Goal: Information Seeking & Learning: Compare options

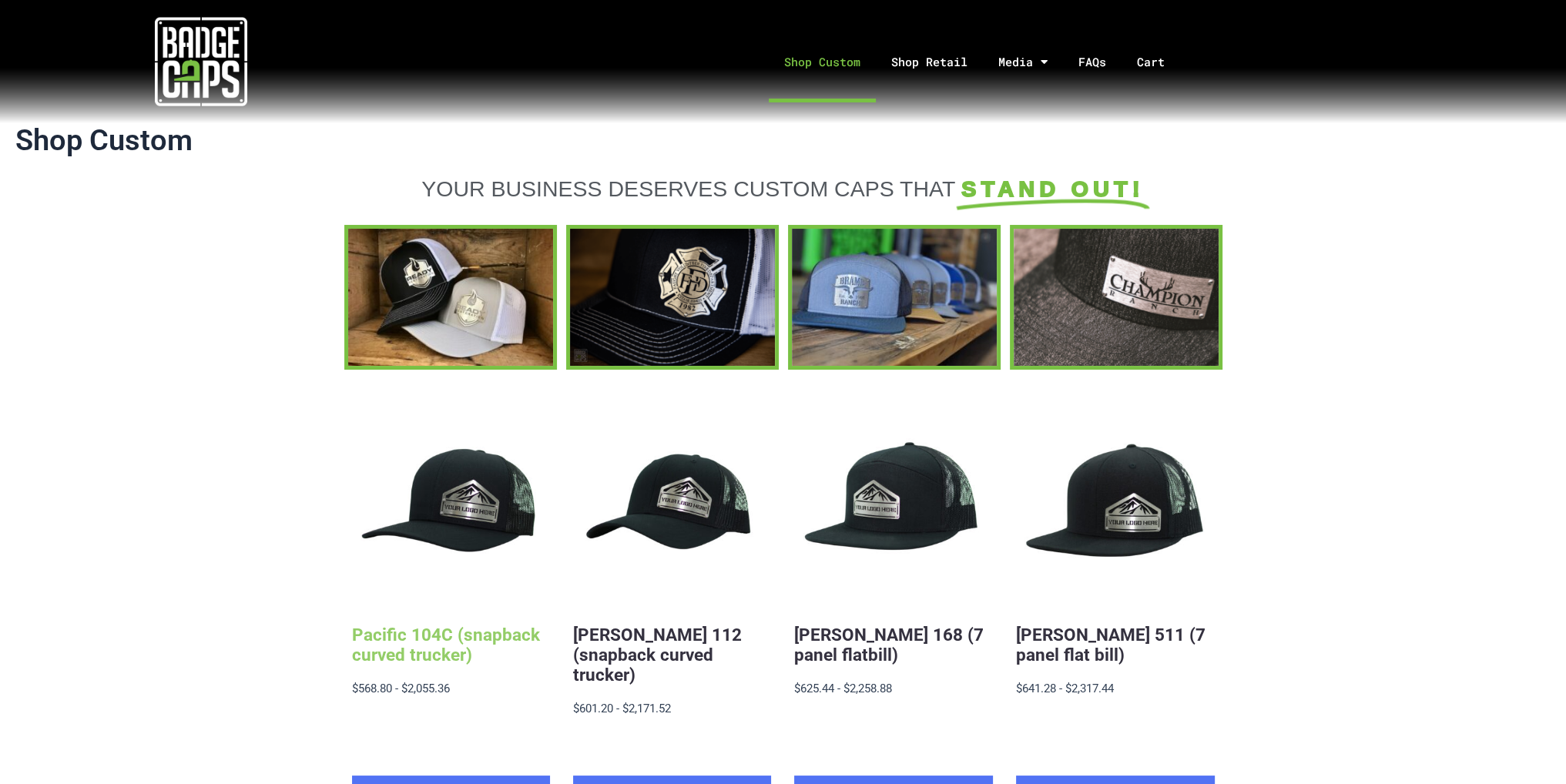
click at [460, 633] on link "Pacific 104C (snapback curved trucker)" at bounding box center [446, 644] width 188 height 40
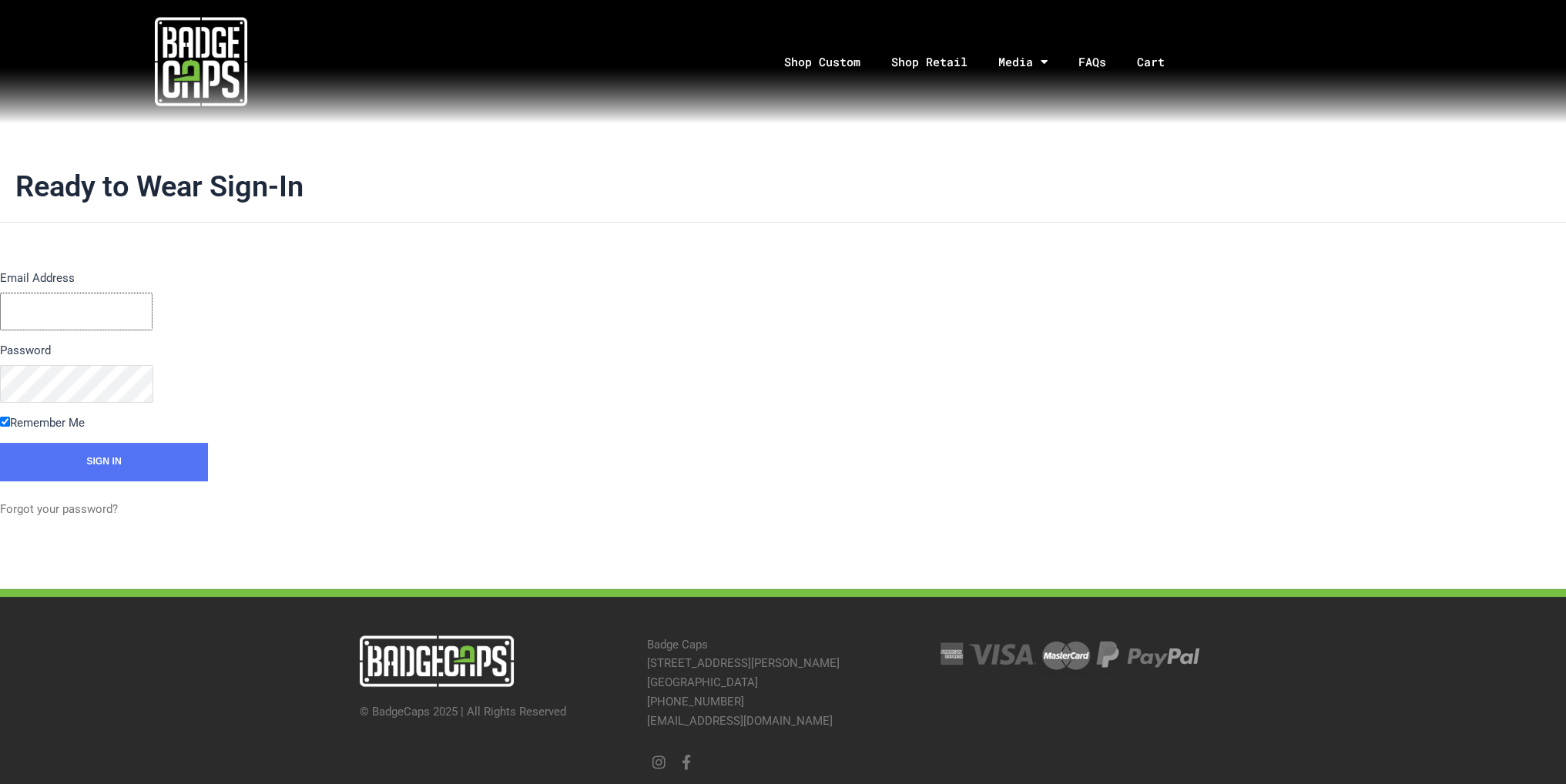
click at [84, 312] on input "Email Address" at bounding box center [76, 311] width 153 height 37
click at [131, 290] on p "Email Address" at bounding box center [142, 299] width 285 height 62
click at [120, 308] on input "Email Address" at bounding box center [76, 311] width 153 height 37
type input "RossRutherford"
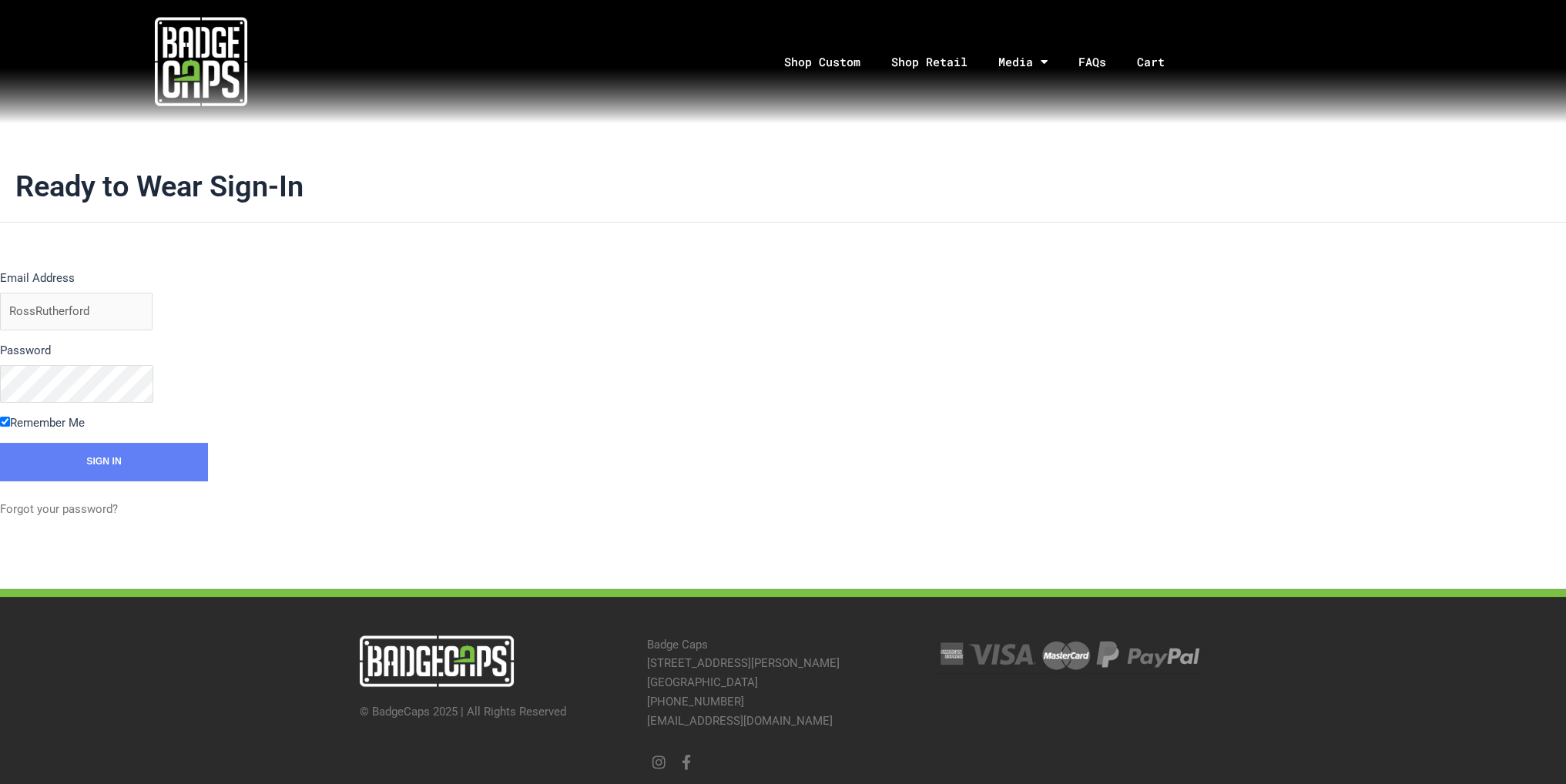
click at [104, 459] on input "Sign In" at bounding box center [104, 461] width 208 height 38
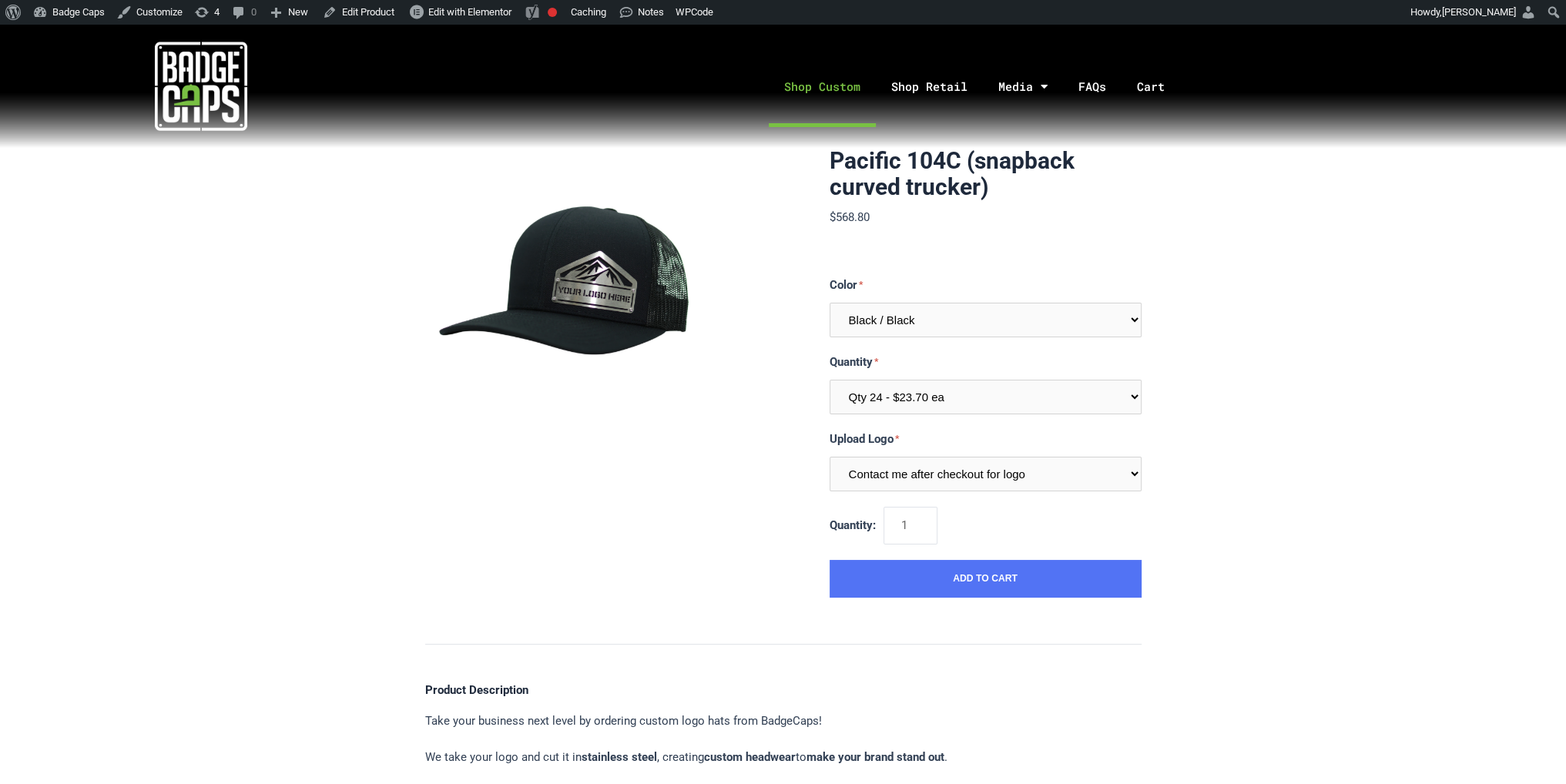
click at [791, 95] on link "Shop Custom" at bounding box center [823, 87] width 107 height 81
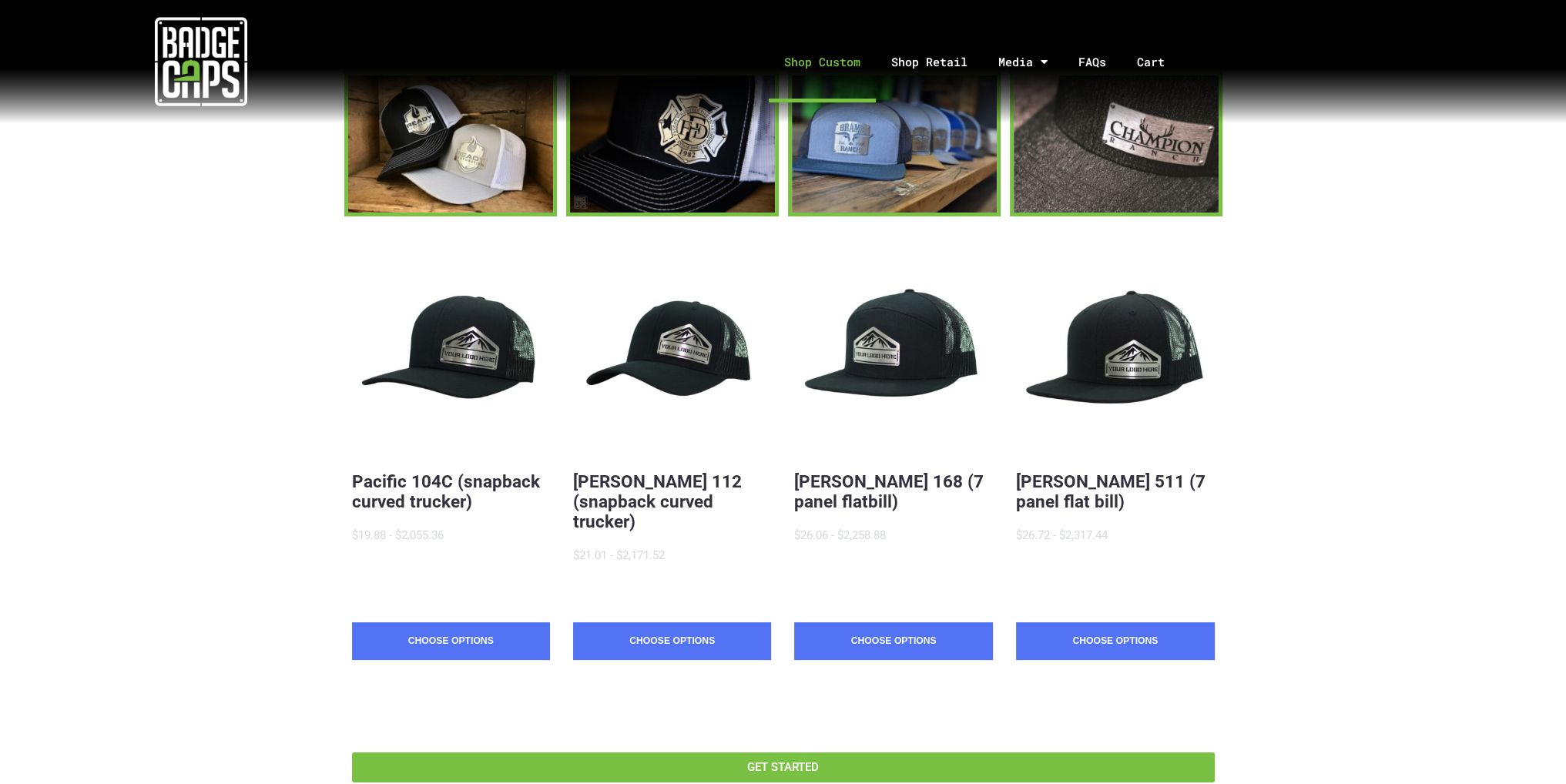
scroll to position [154, 0]
click at [657, 500] on link "Richardson 112 (snapback curved trucker)" at bounding box center [657, 499] width 169 height 60
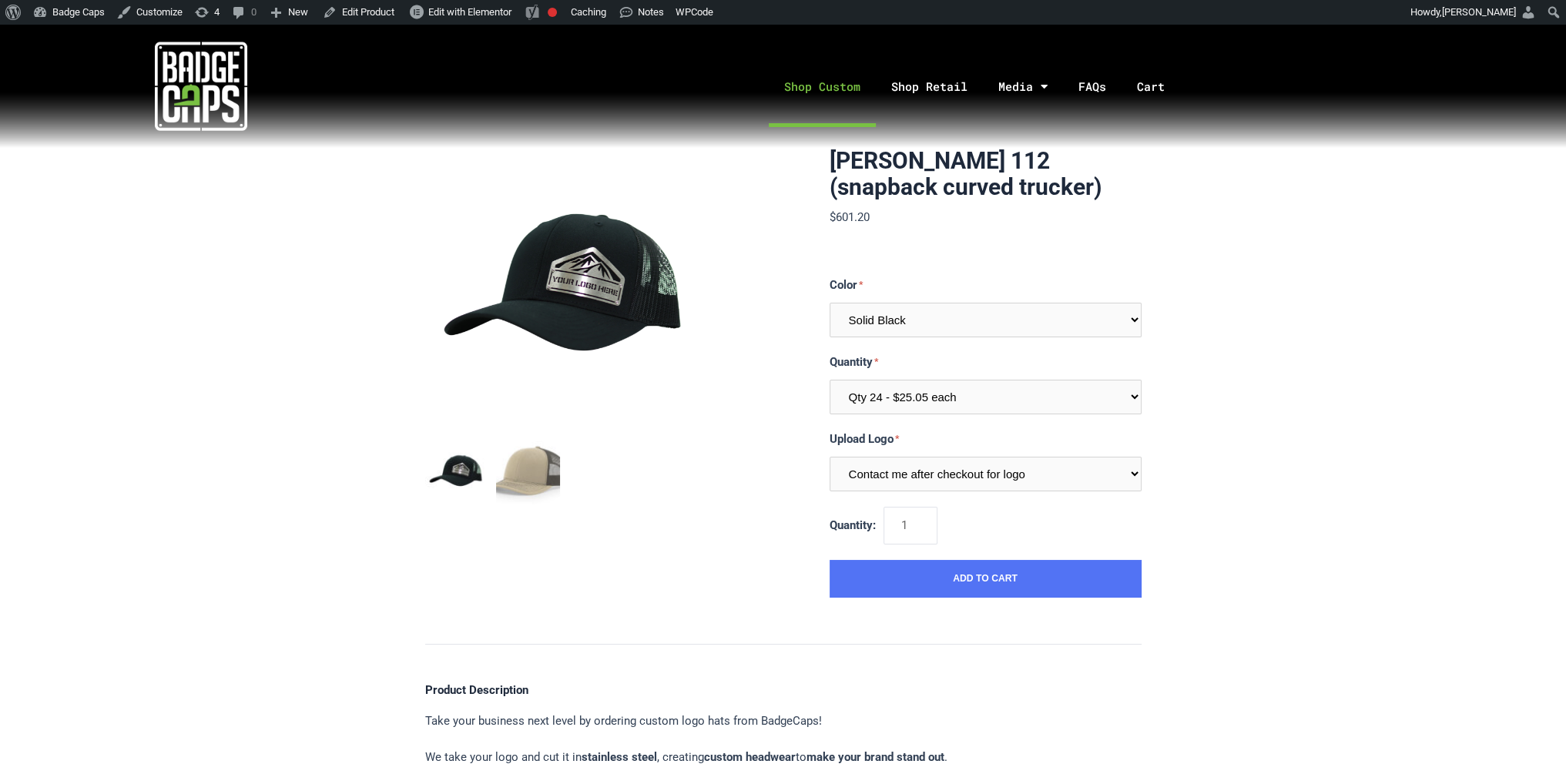
click at [821, 99] on link "Shop Custom" at bounding box center [823, 87] width 107 height 81
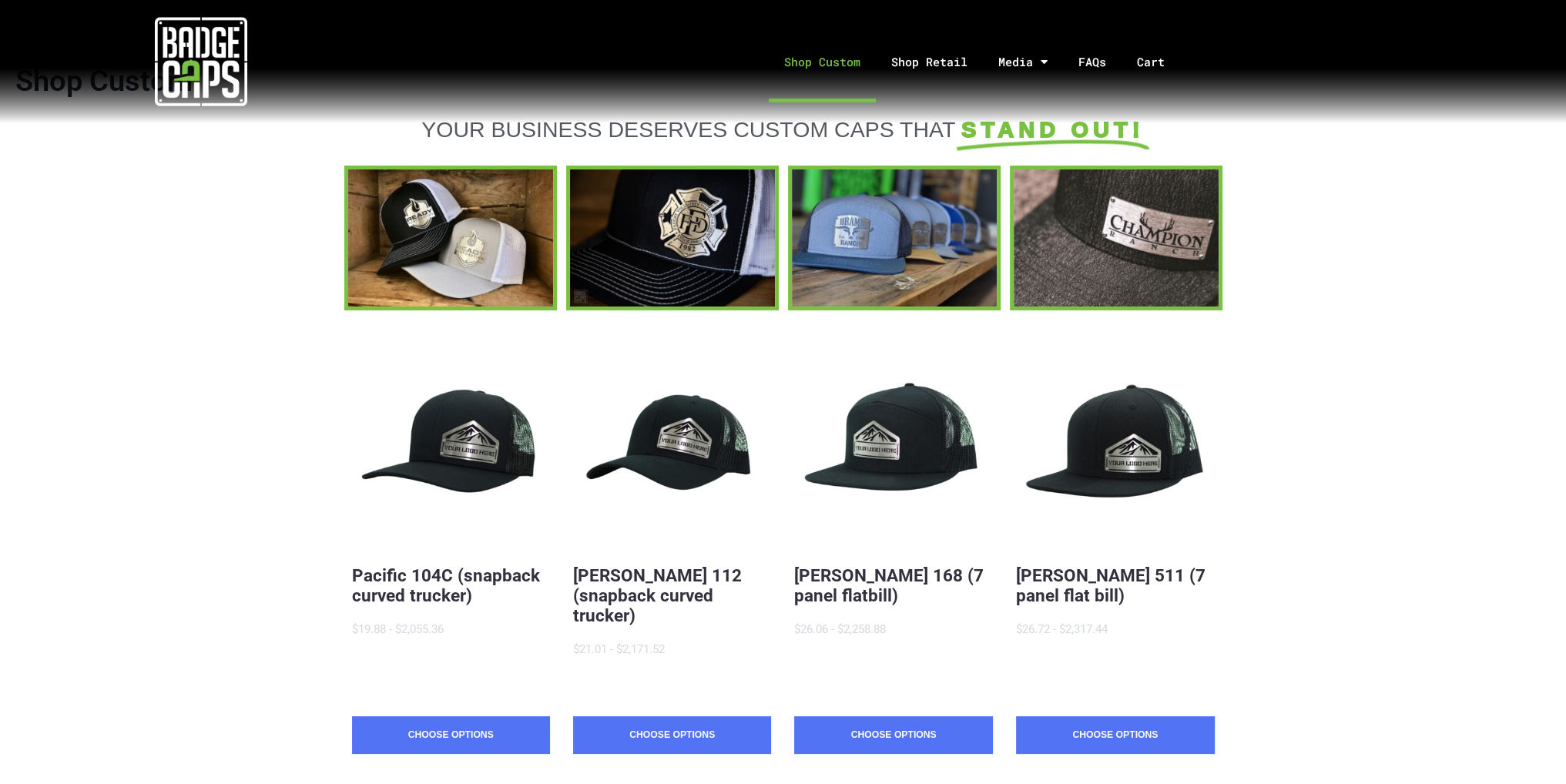
scroll to position [77, 0]
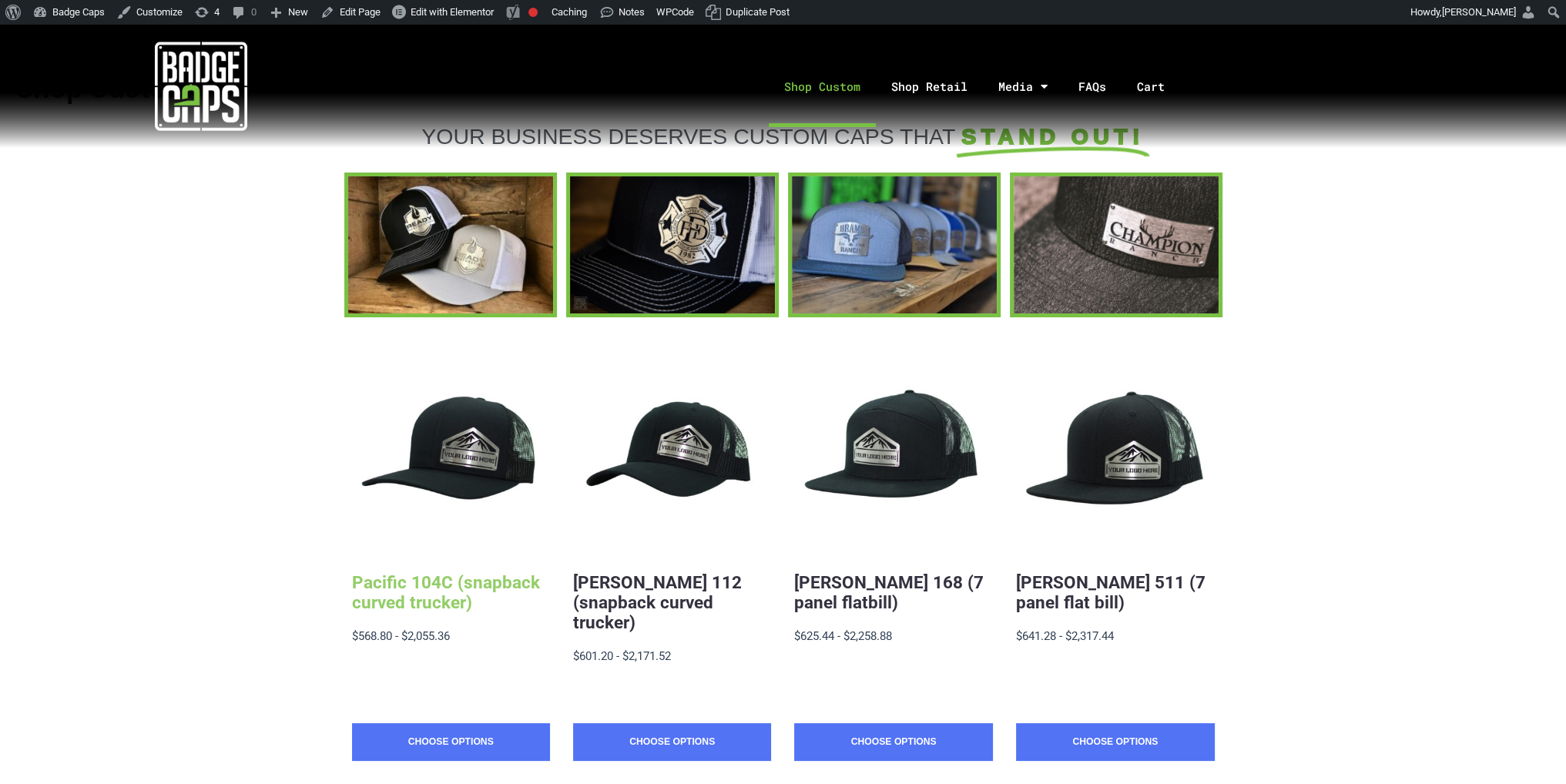
click at [448, 599] on link "Pacific 104C (snapback curved trucker)" at bounding box center [446, 591] width 188 height 40
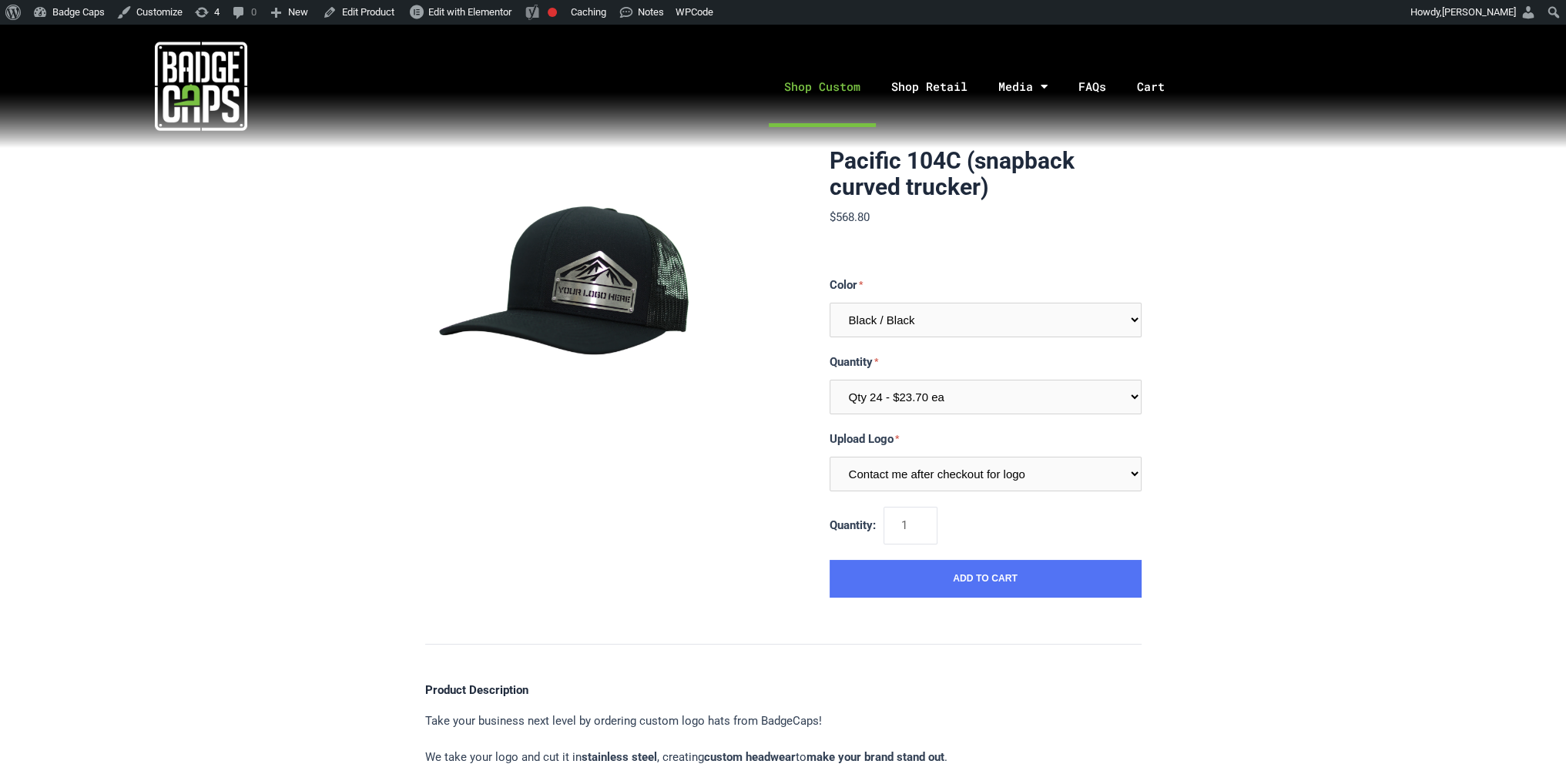
click at [833, 92] on link "Shop Custom" at bounding box center [823, 87] width 107 height 81
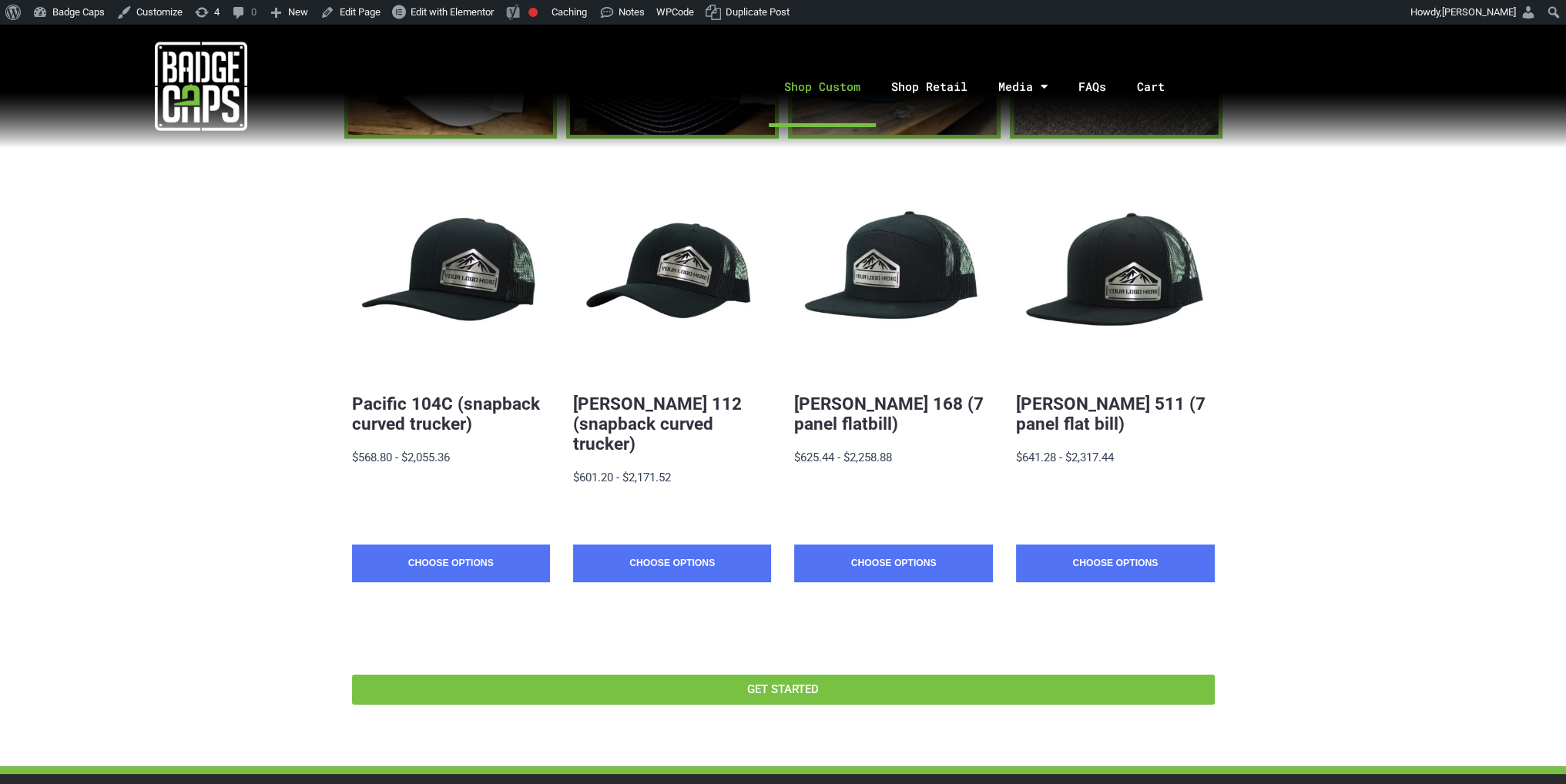
scroll to position [154, 0]
